Goal: Find specific page/section: Find specific page/section

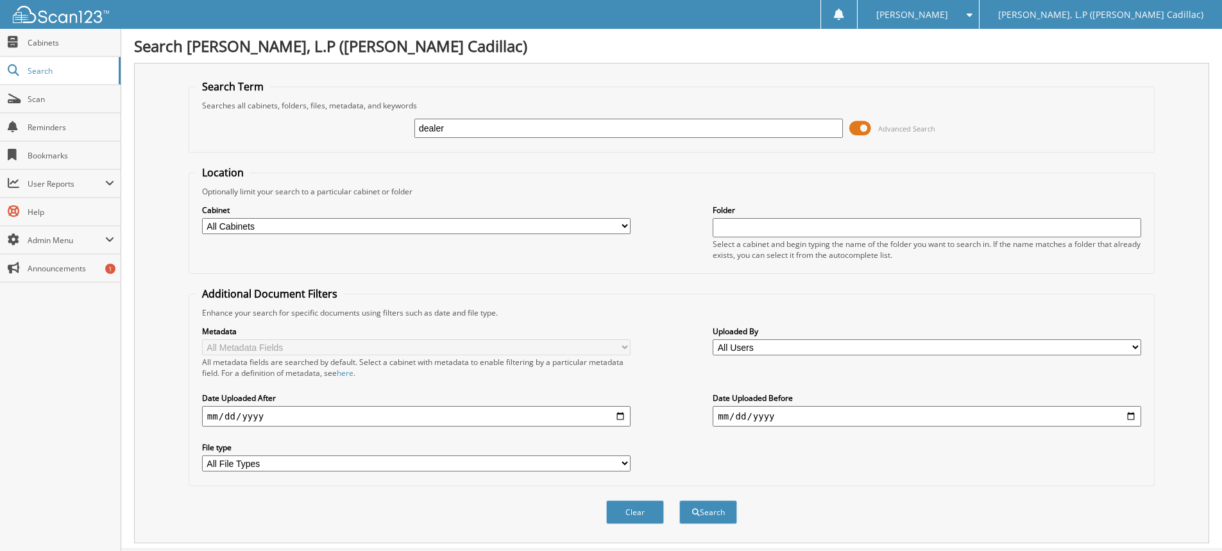
type input "dealer reserve"
click at [710, 514] on button "Search" at bounding box center [708, 512] width 58 height 24
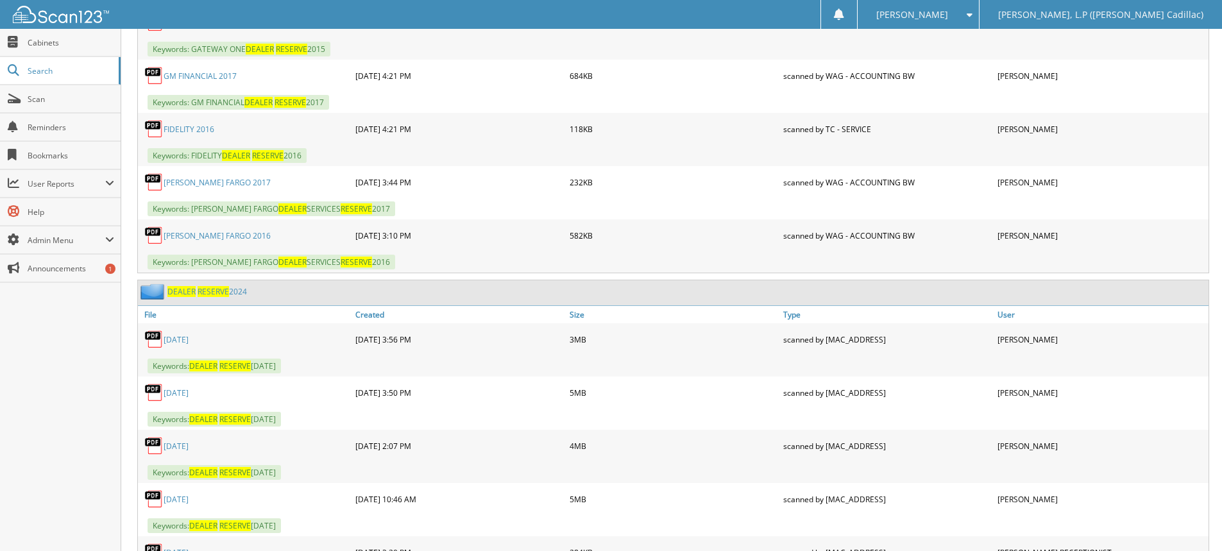
scroll to position [1347, 0]
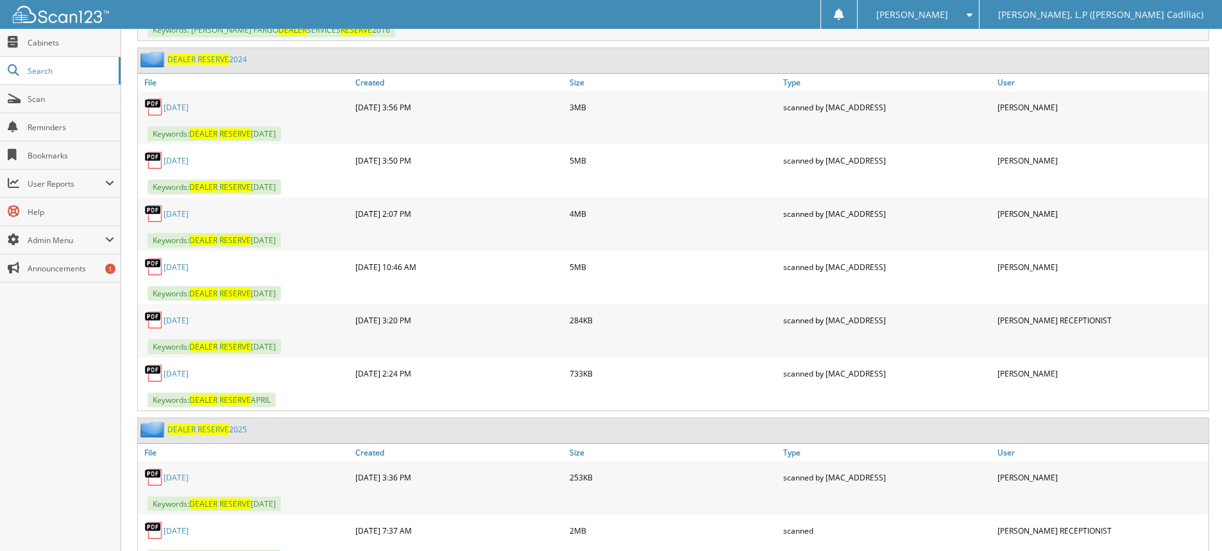
click at [197, 427] on span "RESERVE" at bounding box center [212, 429] width 31 height 11
